Goal: Information Seeking & Learning: Learn about a topic

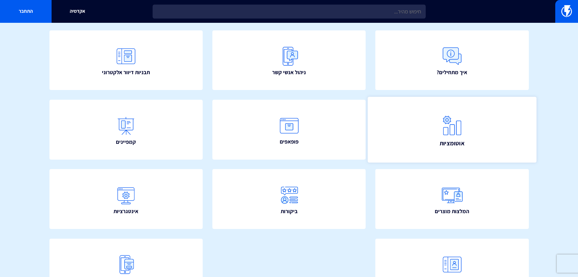
click at [421, 133] on link "אוטומציות" at bounding box center [452, 130] width 169 height 66
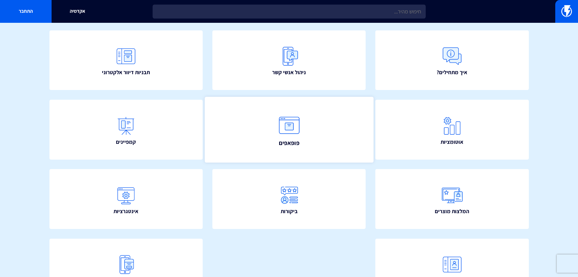
click at [286, 144] on span "פופאפים" at bounding box center [289, 142] width 21 height 9
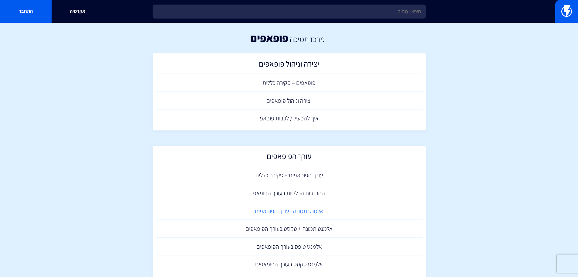
click at [301, 209] on link "אלמנט תמונה בעורך הפופאפים" at bounding box center [289, 211] width 267 height 18
